Goal: Use online tool/utility: Utilize a website feature to perform a specific function

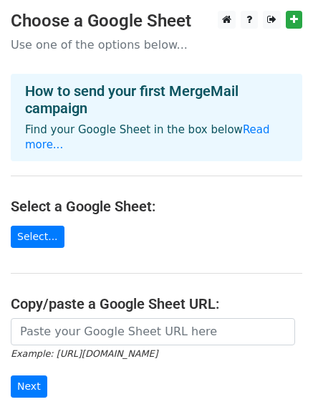
scroll to position [157, 0]
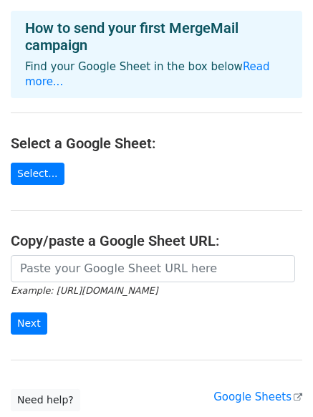
scroll to position [66, 0]
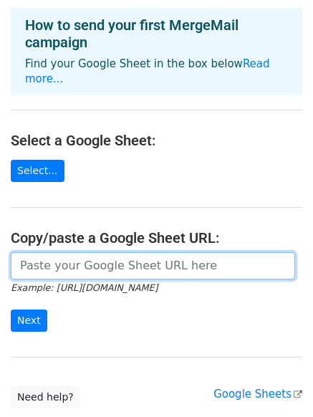
click at [67, 252] on input "url" at bounding box center [153, 265] width 285 height 27
paste input "[URL][DOMAIN_NAME]"
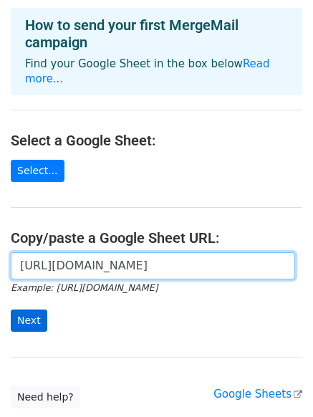
type input "[URL][DOMAIN_NAME]"
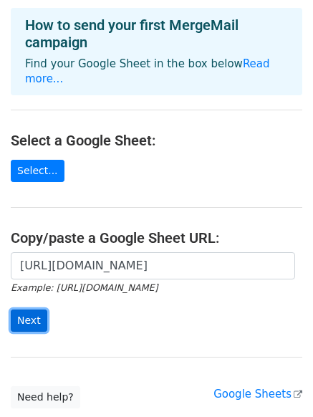
scroll to position [0, 0]
click at [34, 310] on input "Next" at bounding box center [29, 321] width 37 height 22
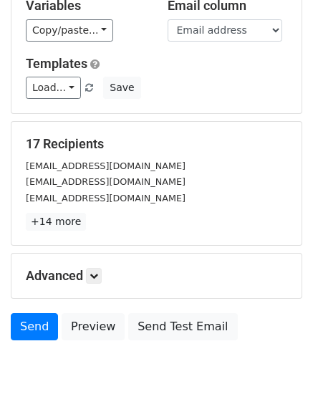
scroll to position [196, 0]
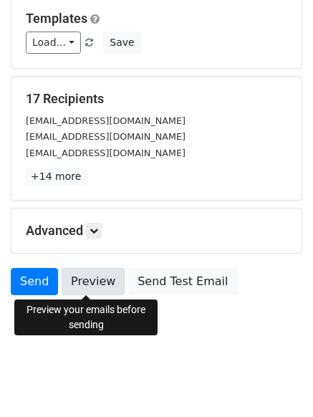
click at [76, 282] on link "Preview" at bounding box center [93, 281] width 63 height 27
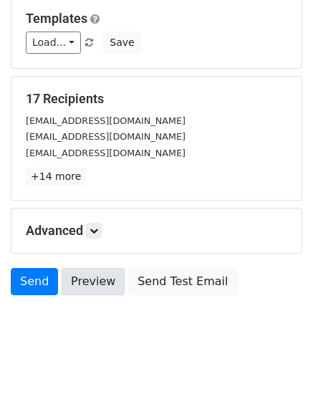
click at [76, 282] on link "Preview" at bounding box center [93, 281] width 63 height 27
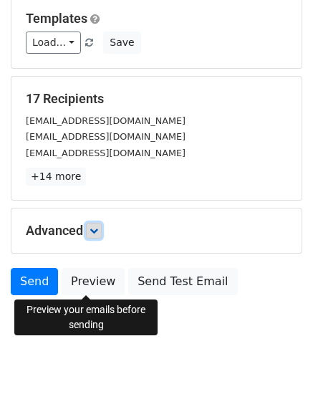
click at [90, 227] on link at bounding box center [94, 231] width 16 height 16
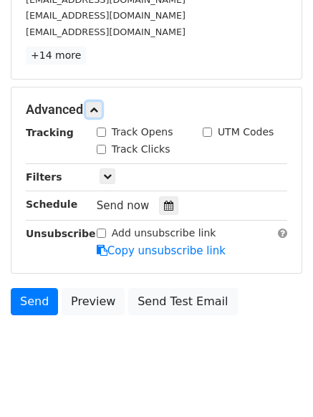
scroll to position [337, 0]
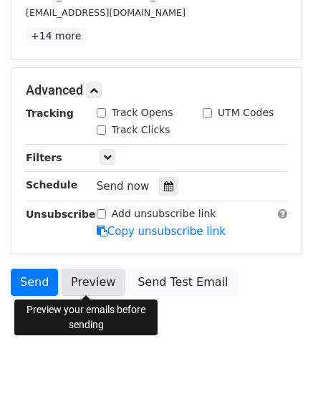
click at [83, 292] on link "Preview" at bounding box center [93, 282] width 63 height 27
